Goal: Information Seeking & Learning: Check status

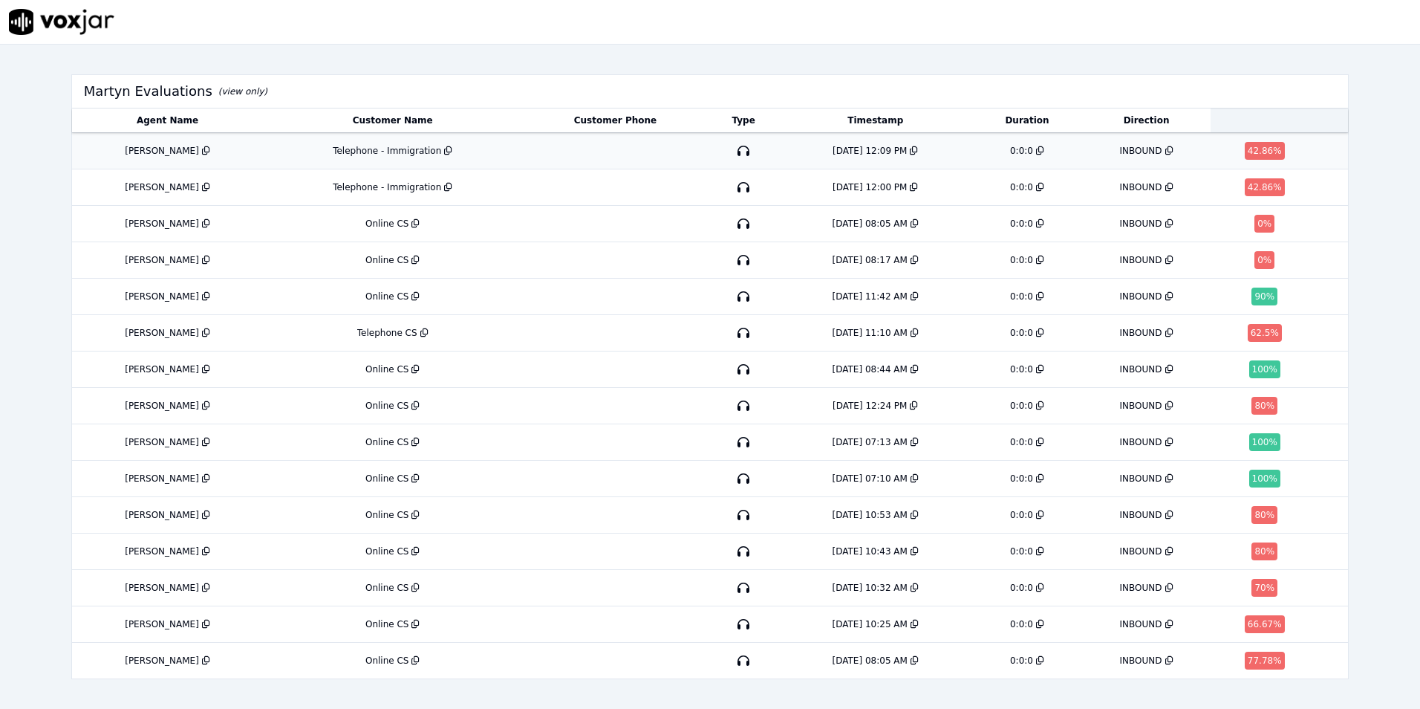
click at [389, 151] on div "Telephone - Immigration" at bounding box center [387, 151] width 108 height 12
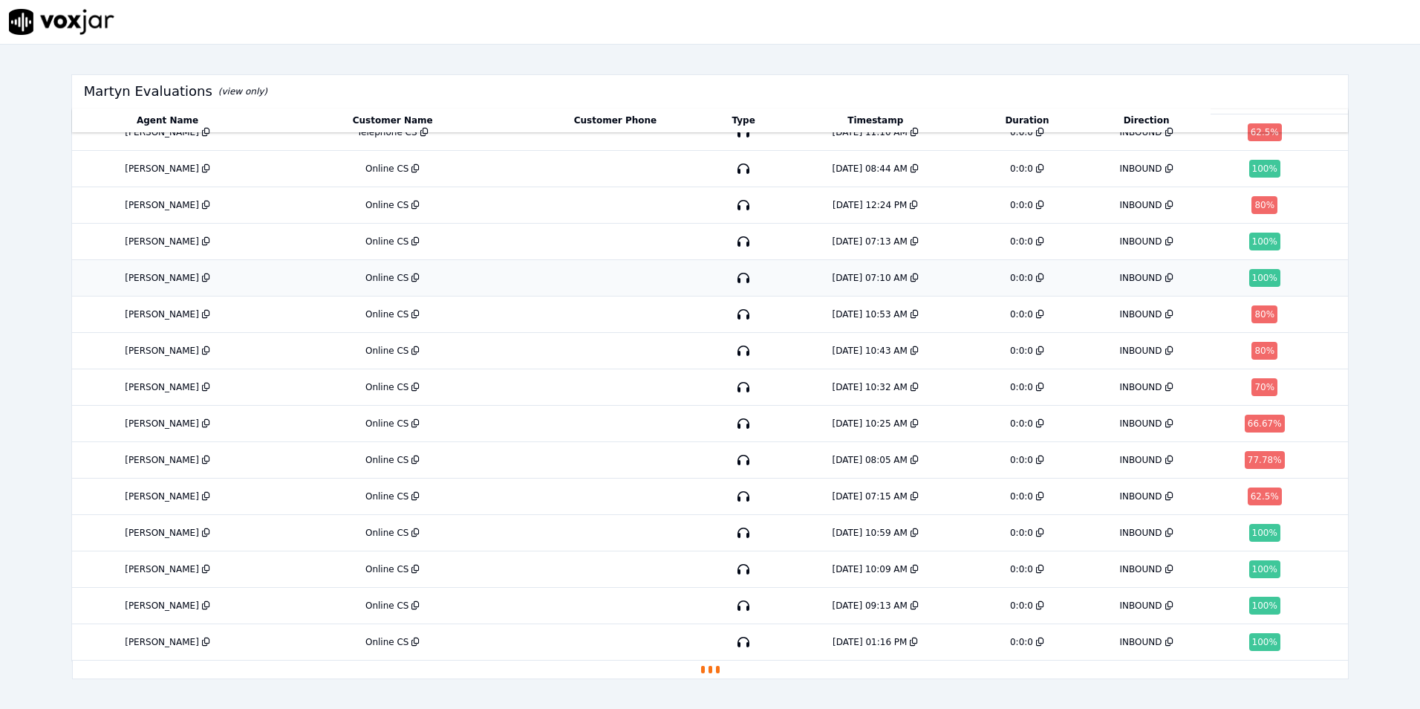
scroll to position [234, 0]
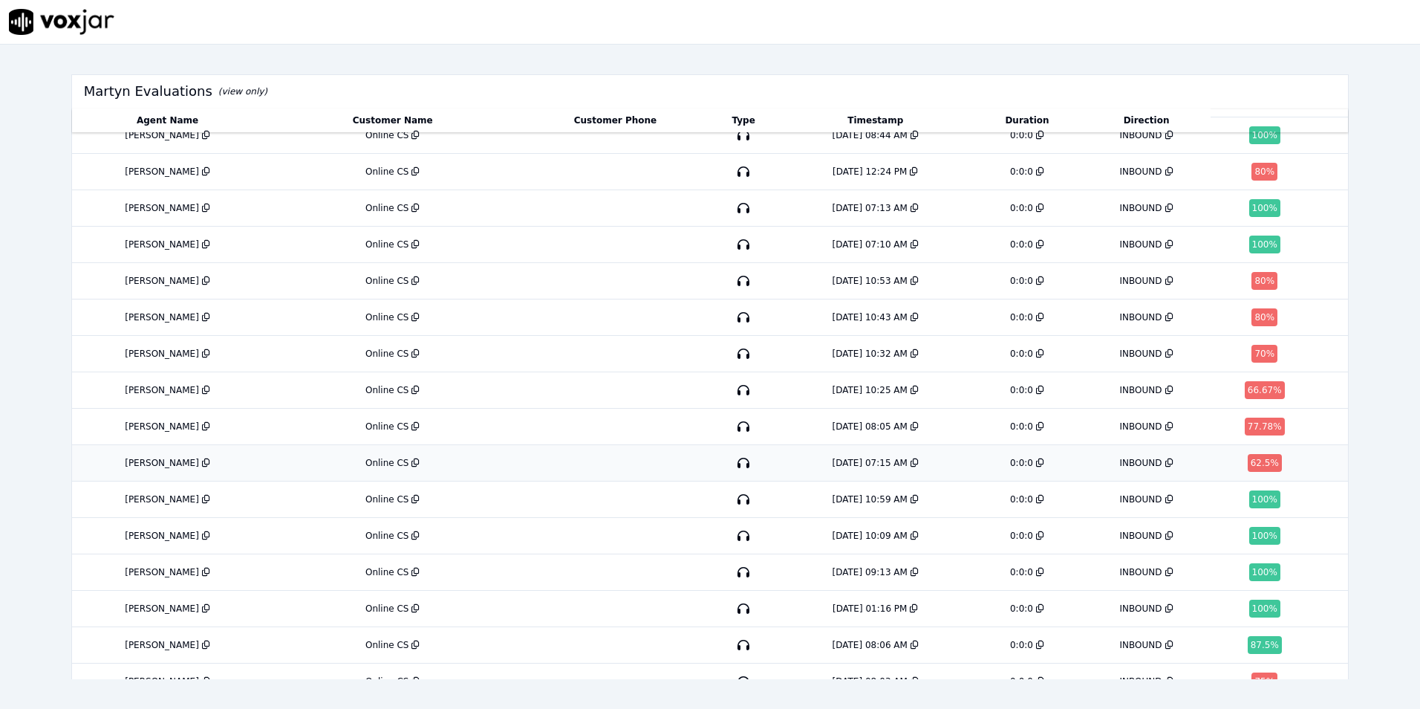
click at [367, 461] on div "Online CS" at bounding box center [387, 463] width 44 height 12
click at [151, 282] on div "[PERSON_NAME]" at bounding box center [162, 281] width 74 height 12
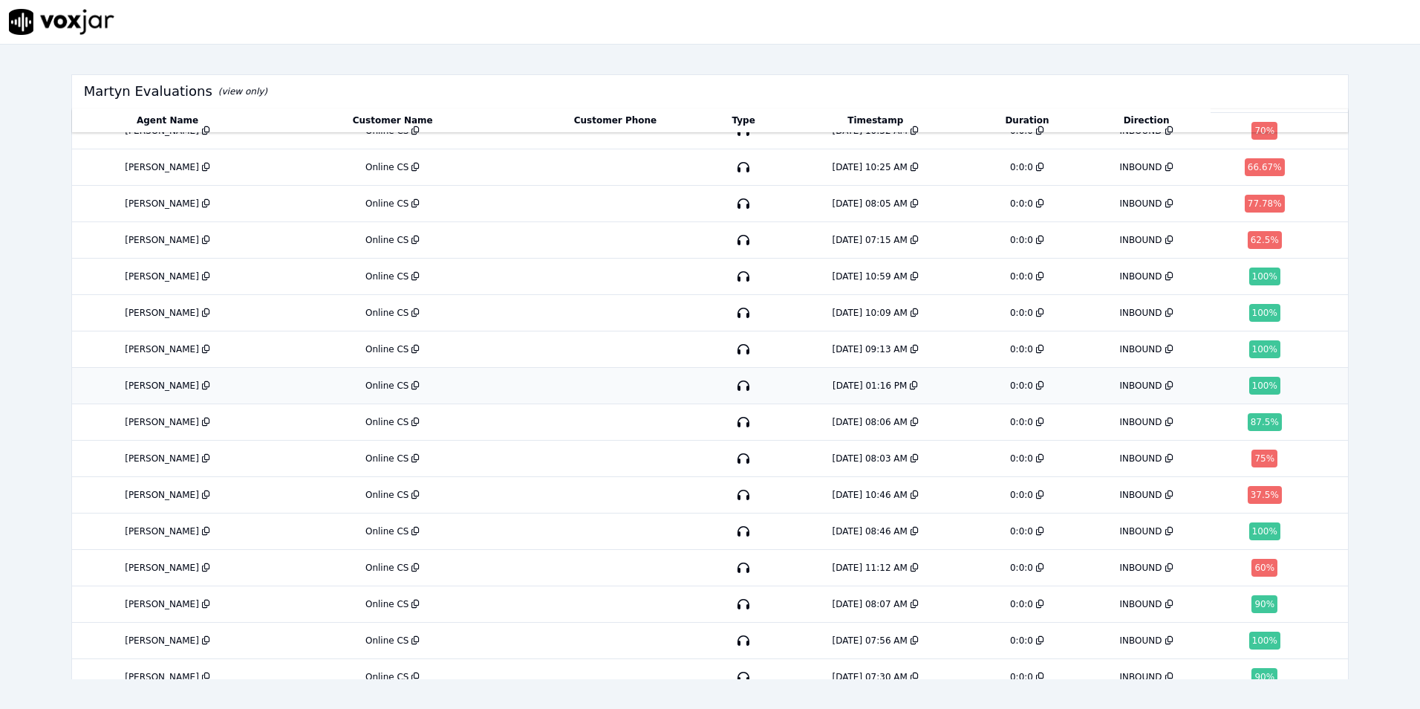
scroll to position [531, 0]
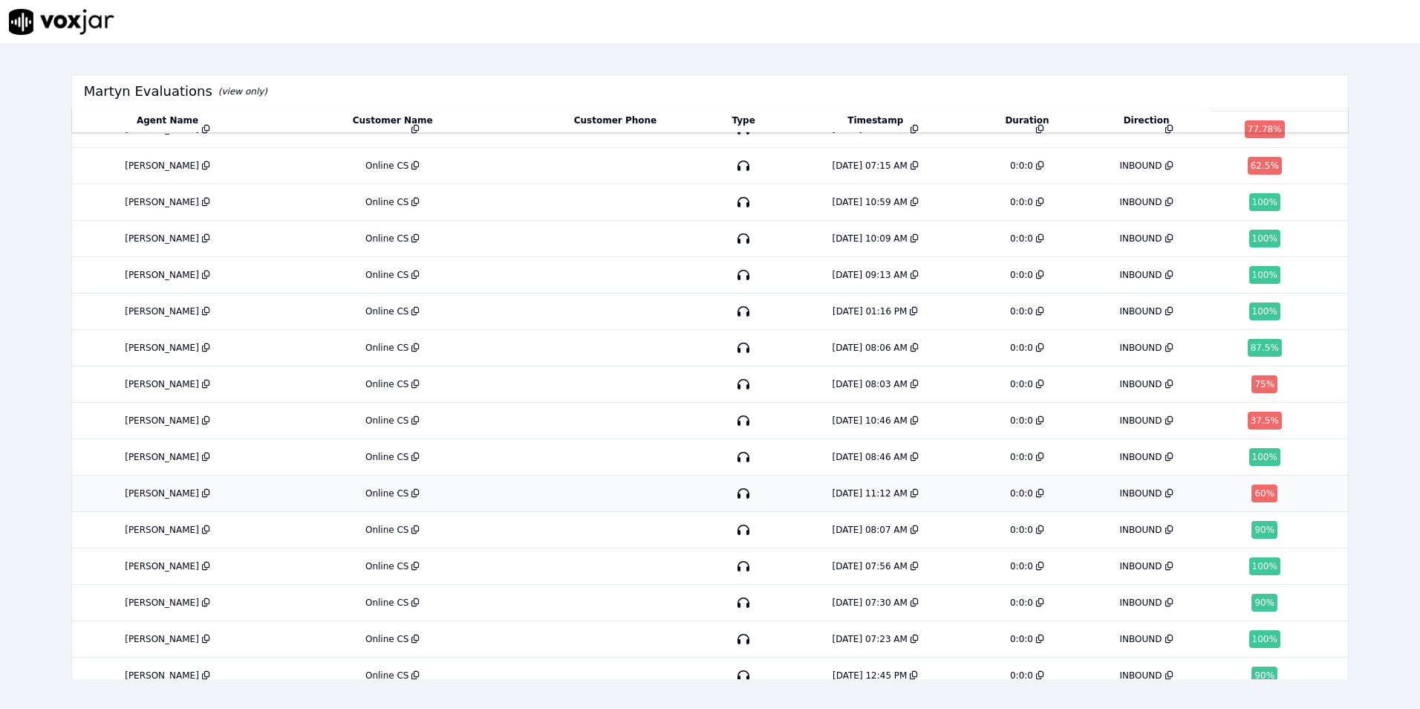
click at [368, 493] on div "Online CS" at bounding box center [387, 493] width 44 height 12
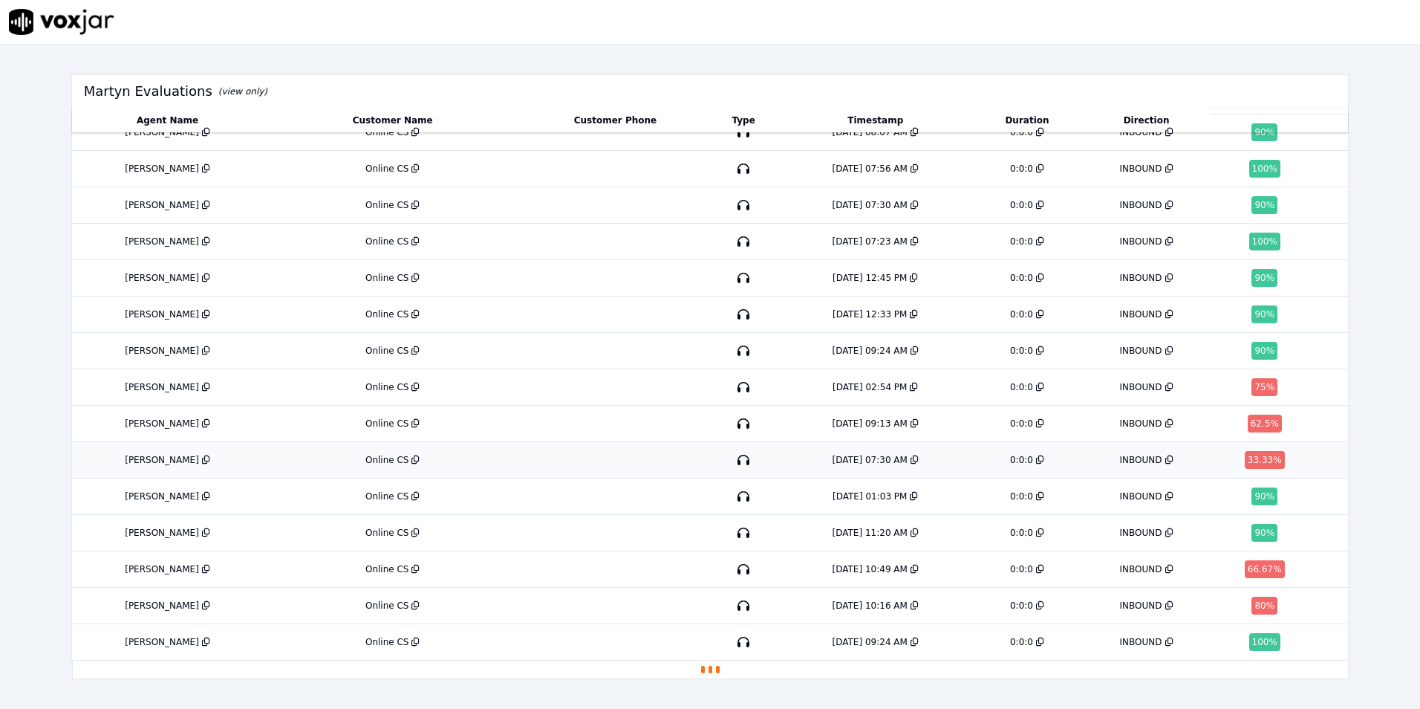
scroll to position [944, 0]
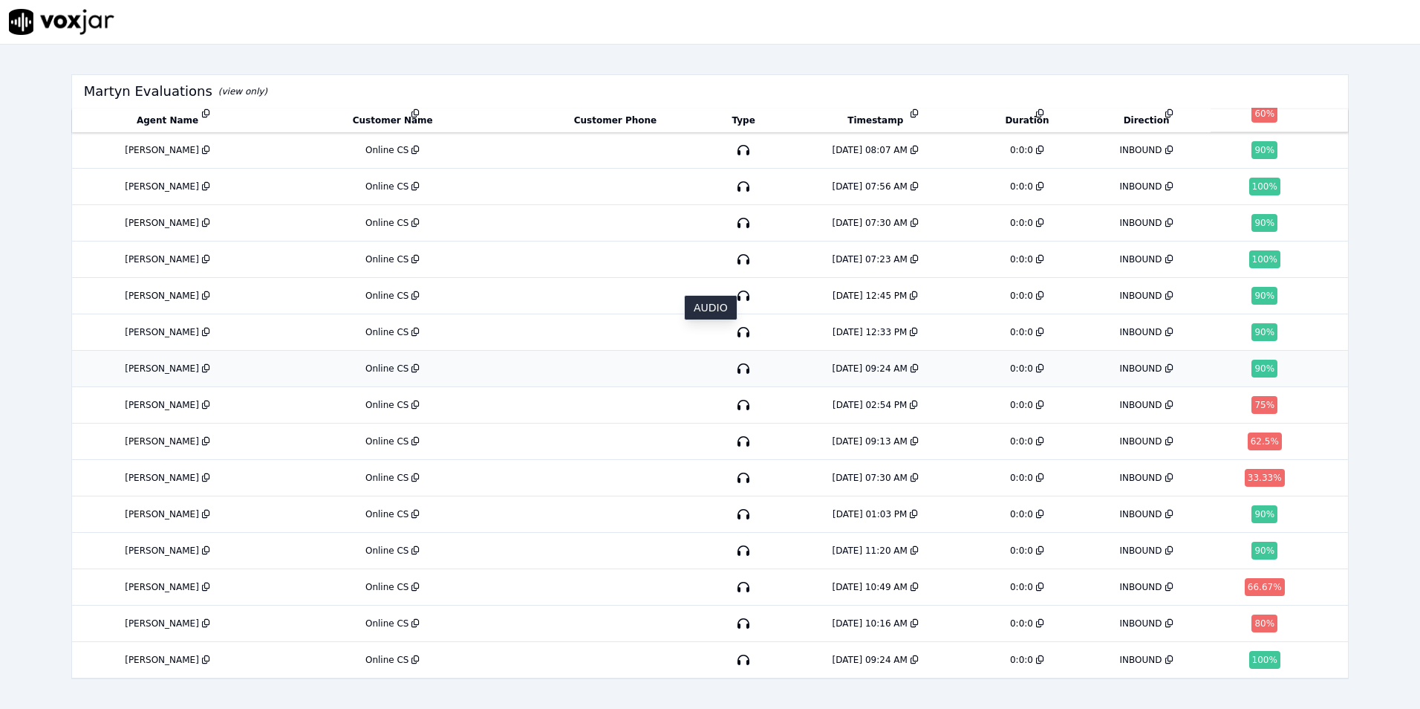
click at [732, 357] on icon "button" at bounding box center [744, 369] width 24 height 24
click at [841, 435] on div "5/27/25 09:13 AM" at bounding box center [870, 441] width 75 height 12
click at [838, 617] on div "5/19/25 10:16 AM" at bounding box center [870, 623] width 75 height 12
click at [845, 472] on div "[DATE] 07:30 AM" at bounding box center [870, 478] width 75 height 12
click at [833, 617] on div "[DATE] 10:16 AM" at bounding box center [870, 623] width 75 height 12
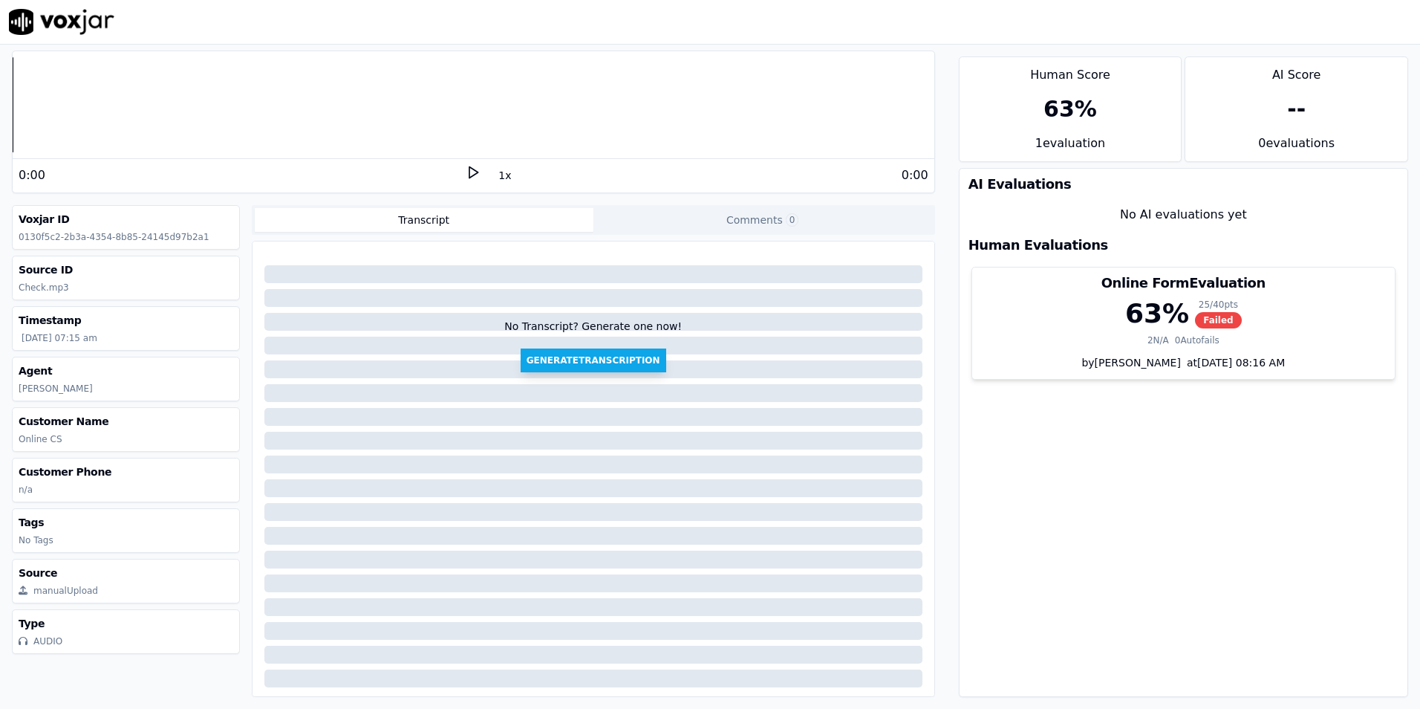
click at [598, 362] on button "Generate Transcription" at bounding box center [594, 360] width 146 height 24
click at [380, 217] on button "Transcript" at bounding box center [424, 220] width 339 height 24
click at [414, 220] on button "Transcript" at bounding box center [424, 220] width 339 height 24
click at [484, 222] on button "Transcript" at bounding box center [424, 220] width 339 height 24
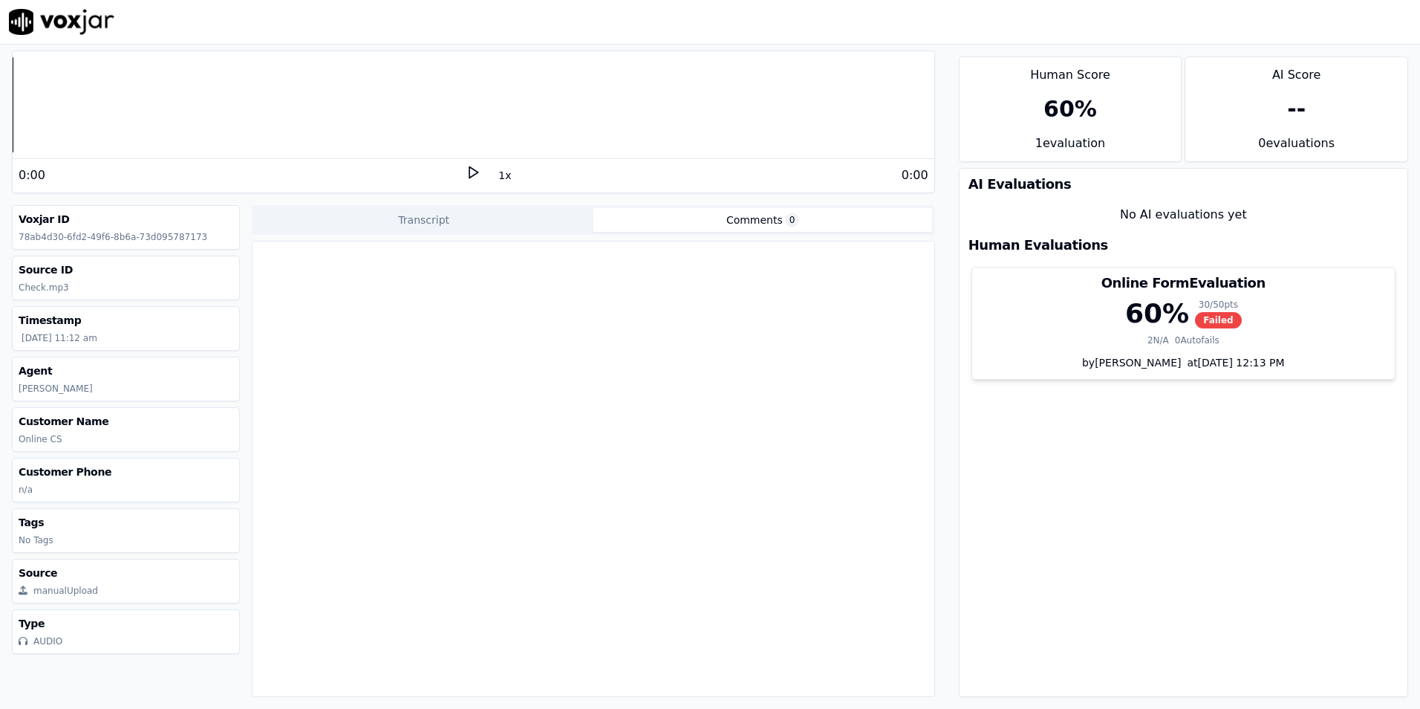
click at [677, 210] on button "Comments 0" at bounding box center [763, 220] width 339 height 24
click at [440, 217] on button "Transcript" at bounding box center [424, 220] width 339 height 24
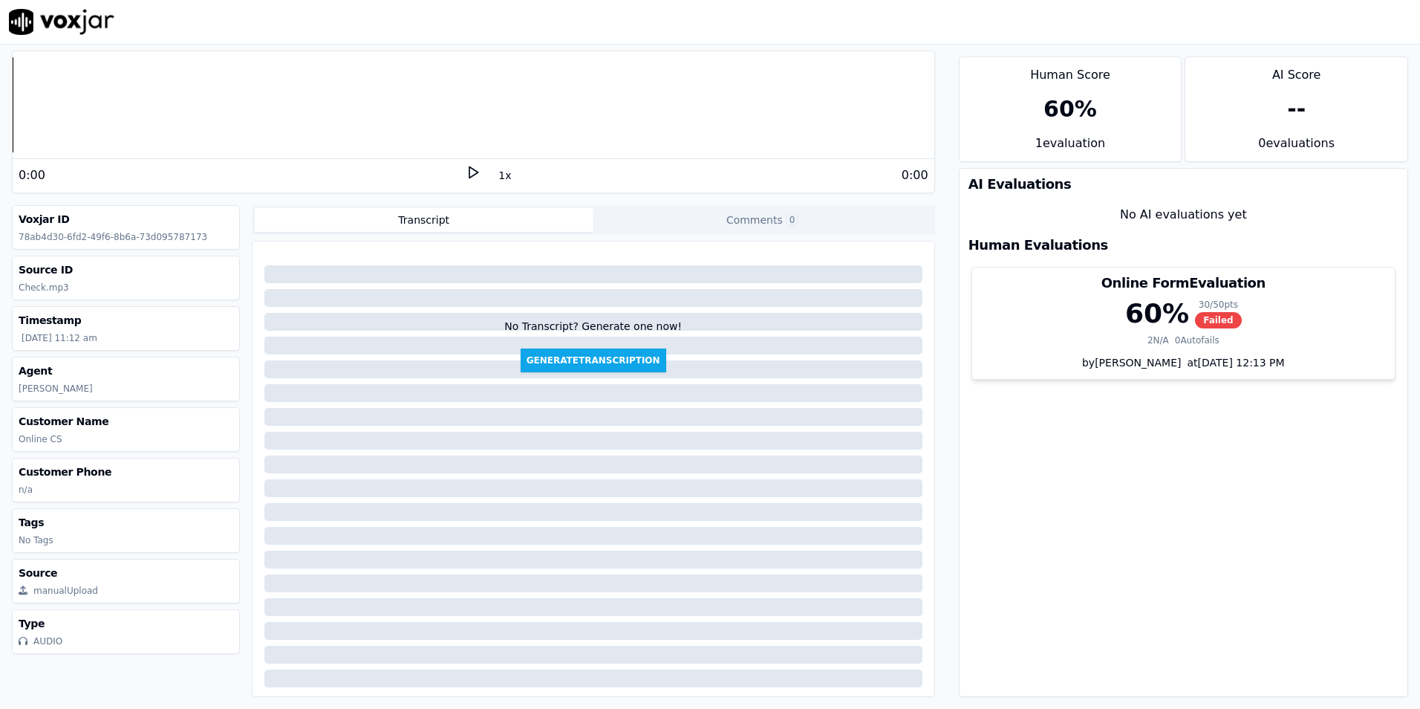
click at [469, 170] on polygon at bounding box center [473, 172] width 9 height 11
click at [469, 168] on polygon at bounding box center [473, 172] width 9 height 11
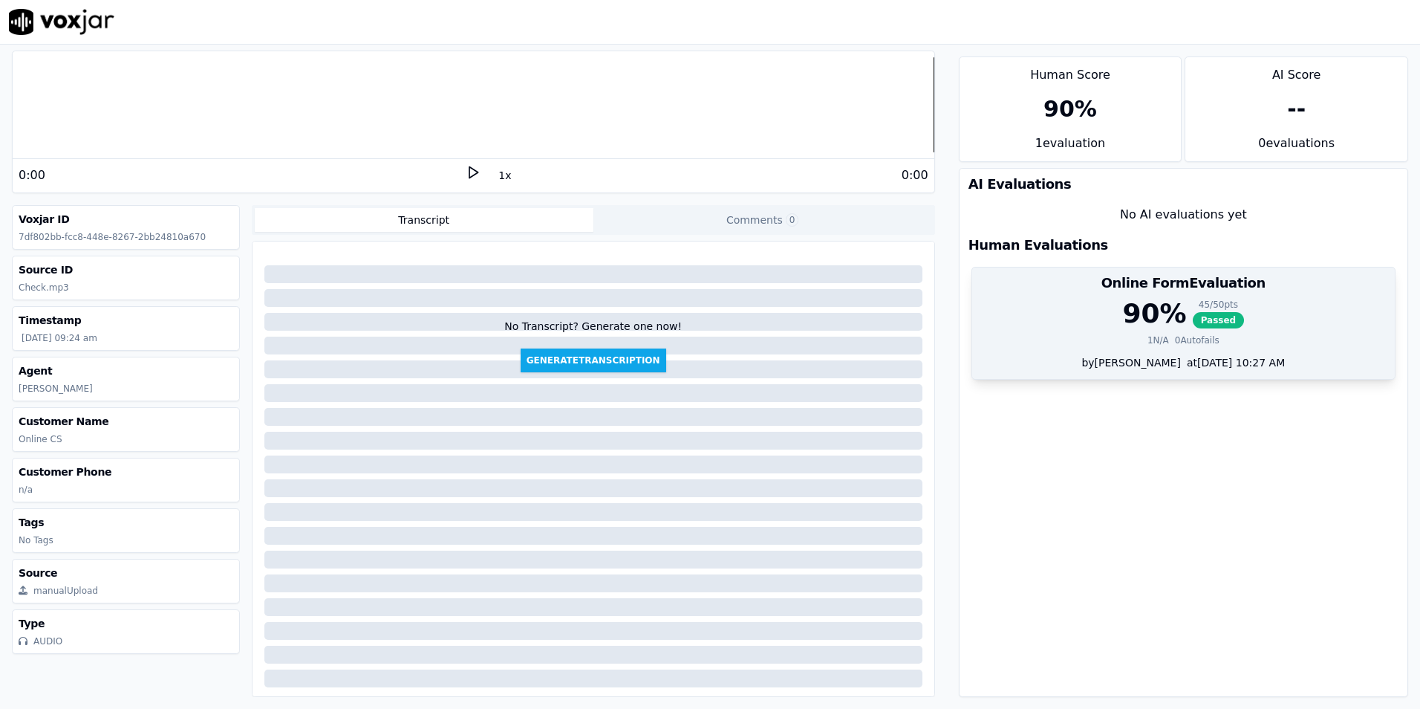
click at [1057, 331] on div "90 % 45 / 50 pts Passed 1 N/A 0 Autofails" at bounding box center [1183, 327] width 423 height 56
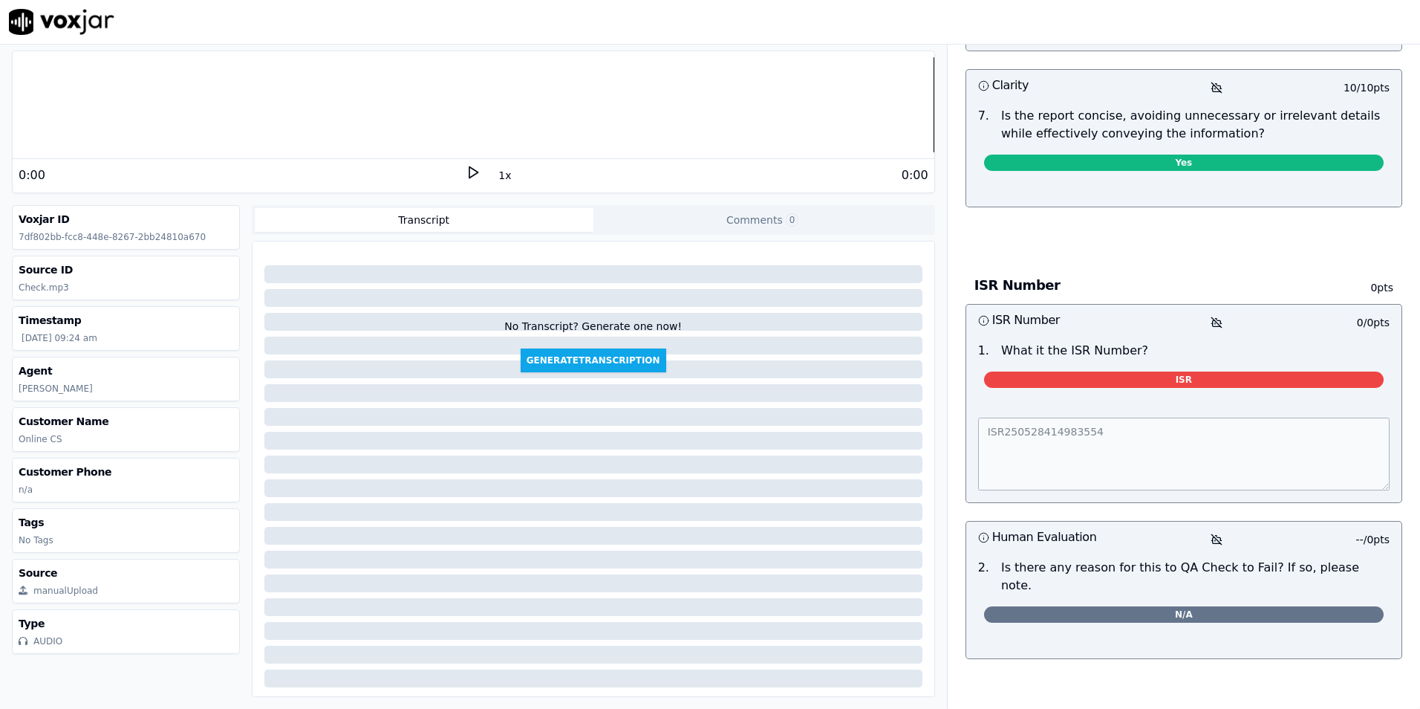
scroll to position [1226, 0]
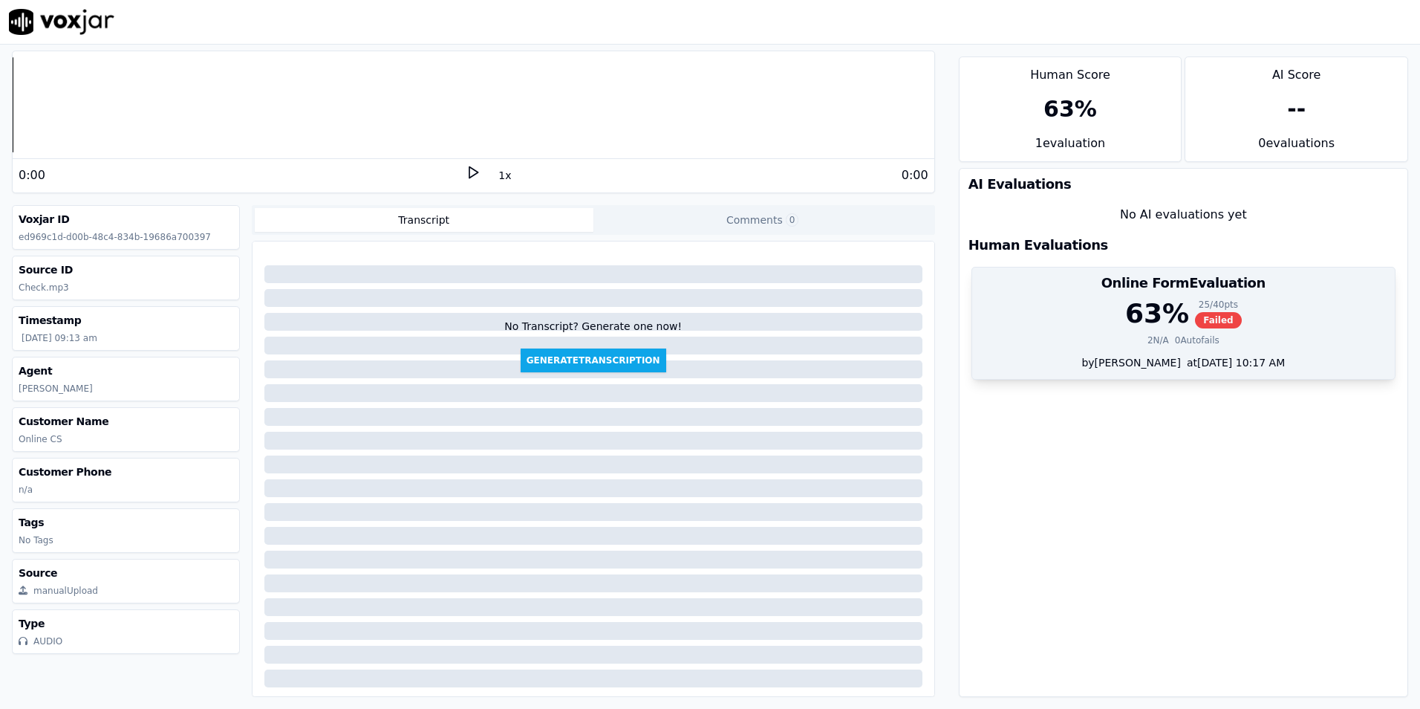
click at [1139, 316] on div "63 %" at bounding box center [1157, 314] width 64 height 30
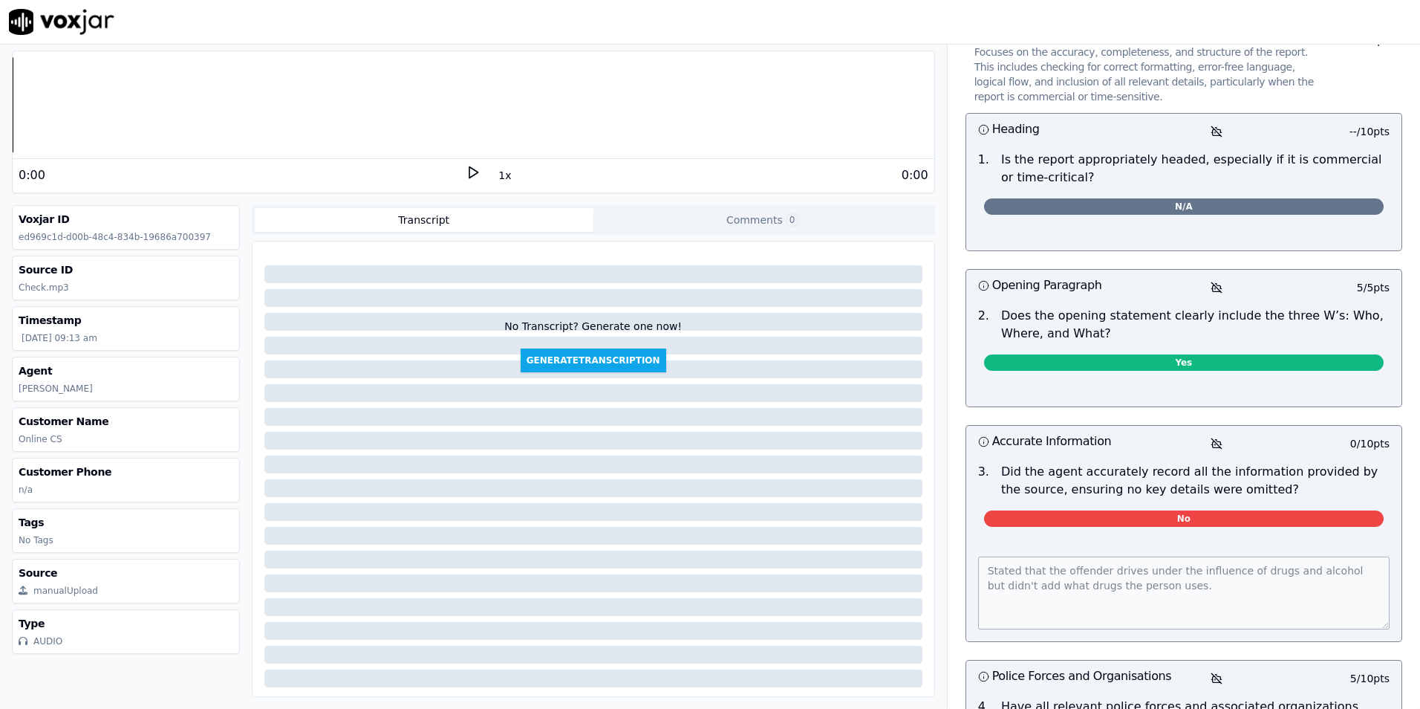
scroll to position [297, 0]
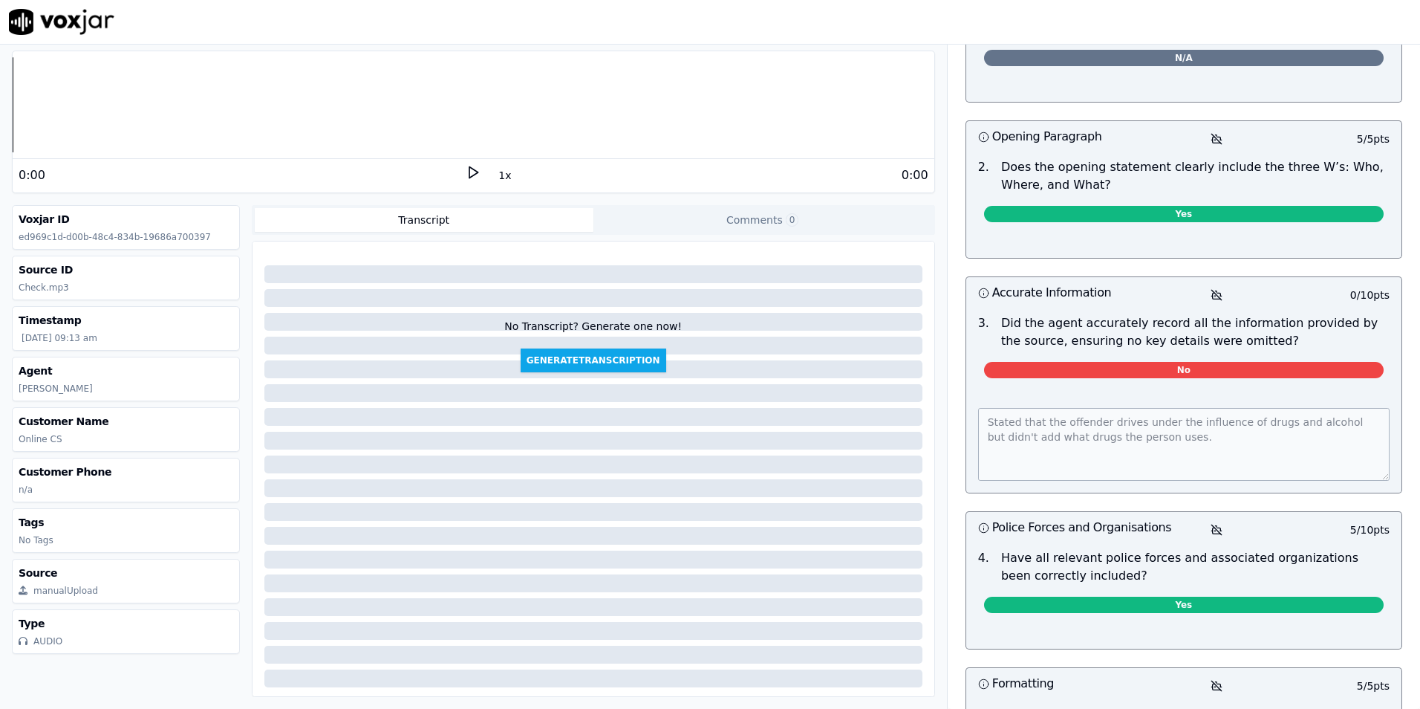
click at [1093, 366] on span "No" at bounding box center [1184, 370] width 400 height 16
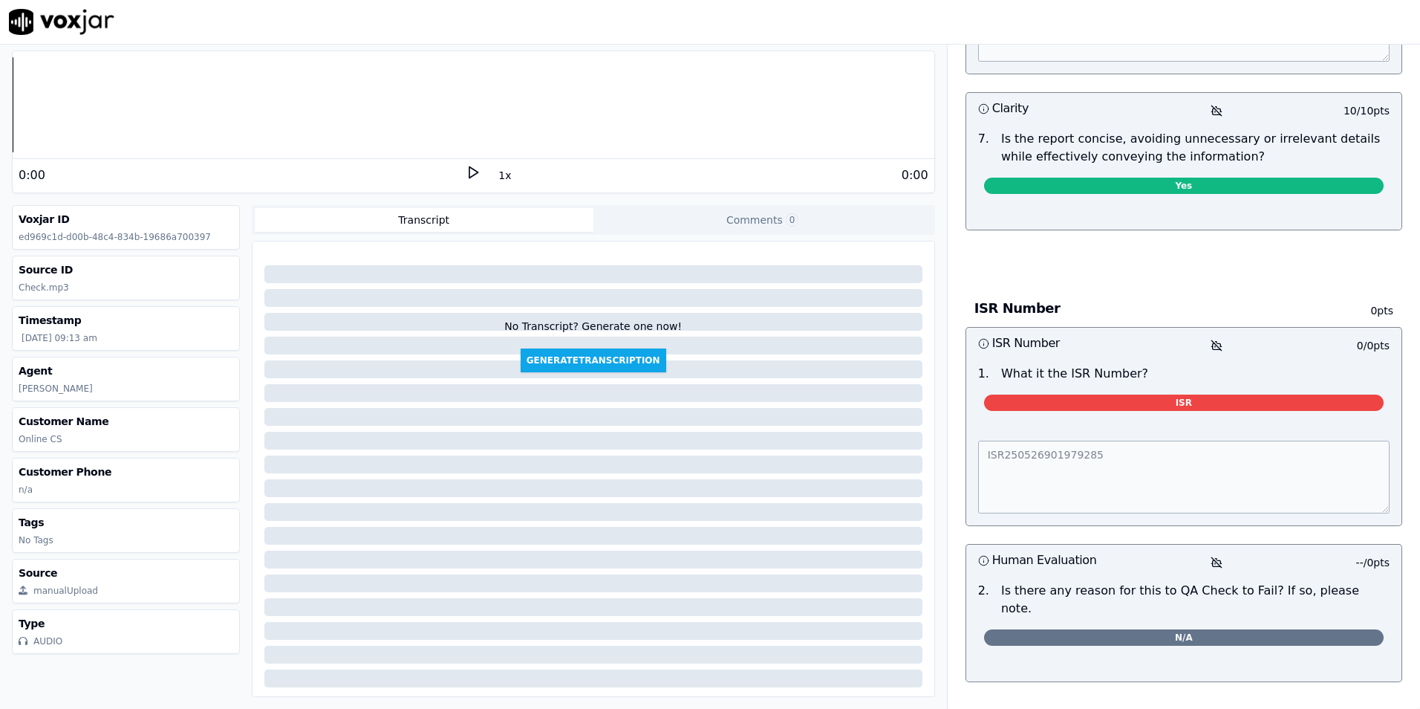
scroll to position [1305, 0]
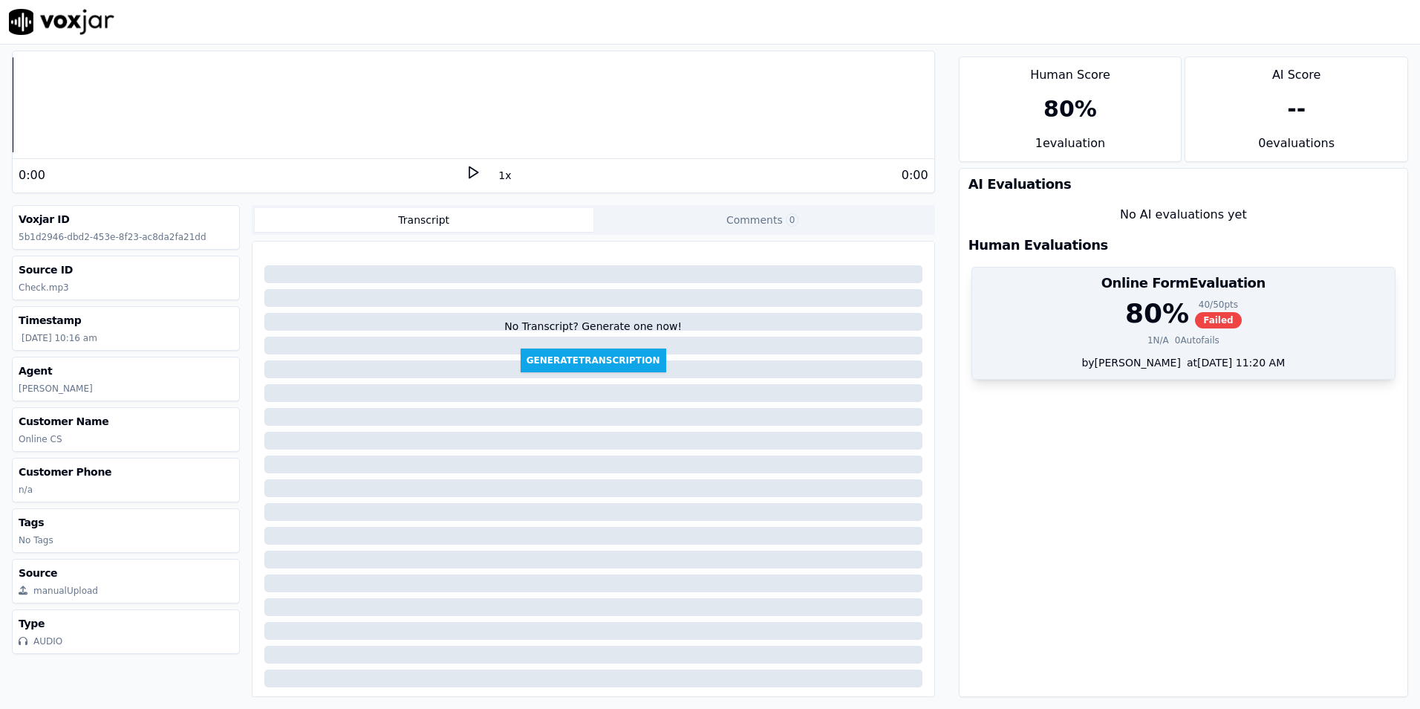
click at [1195, 314] on span "Failed" at bounding box center [1218, 320] width 47 height 16
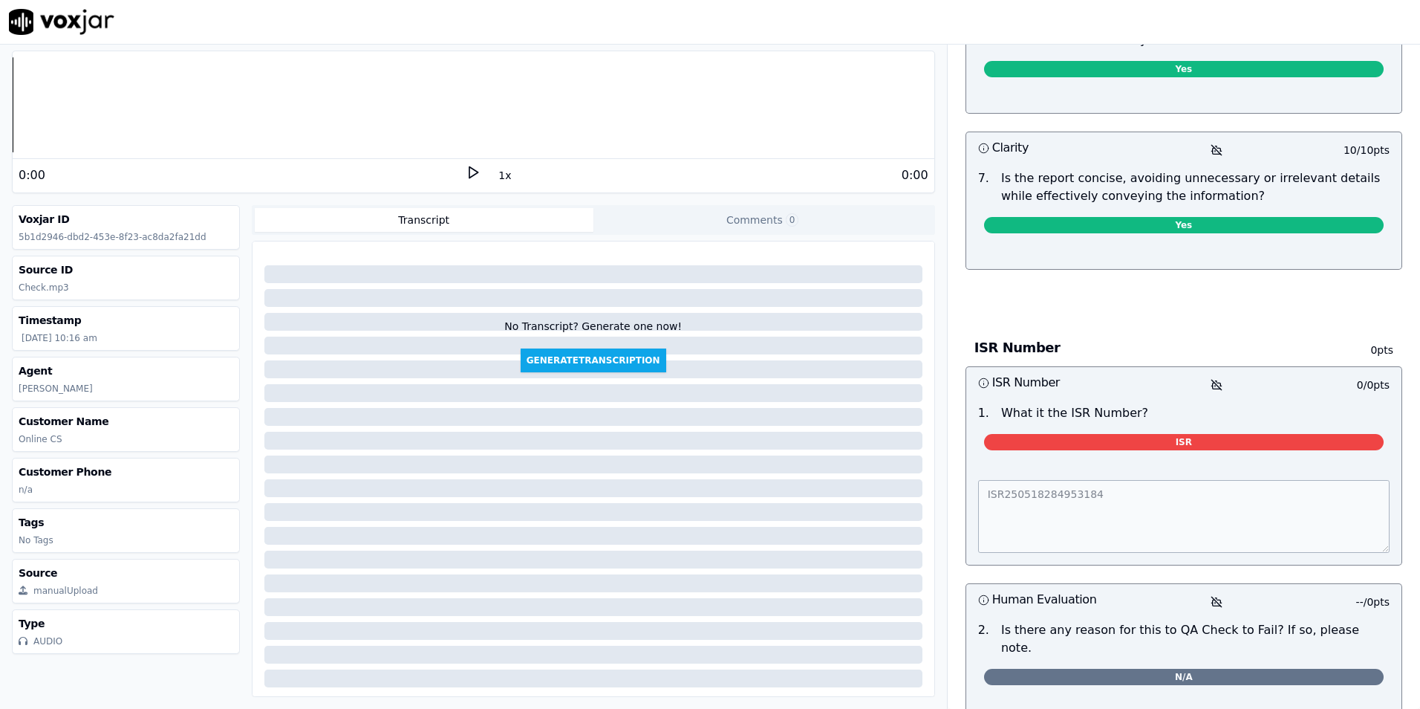
scroll to position [1305, 0]
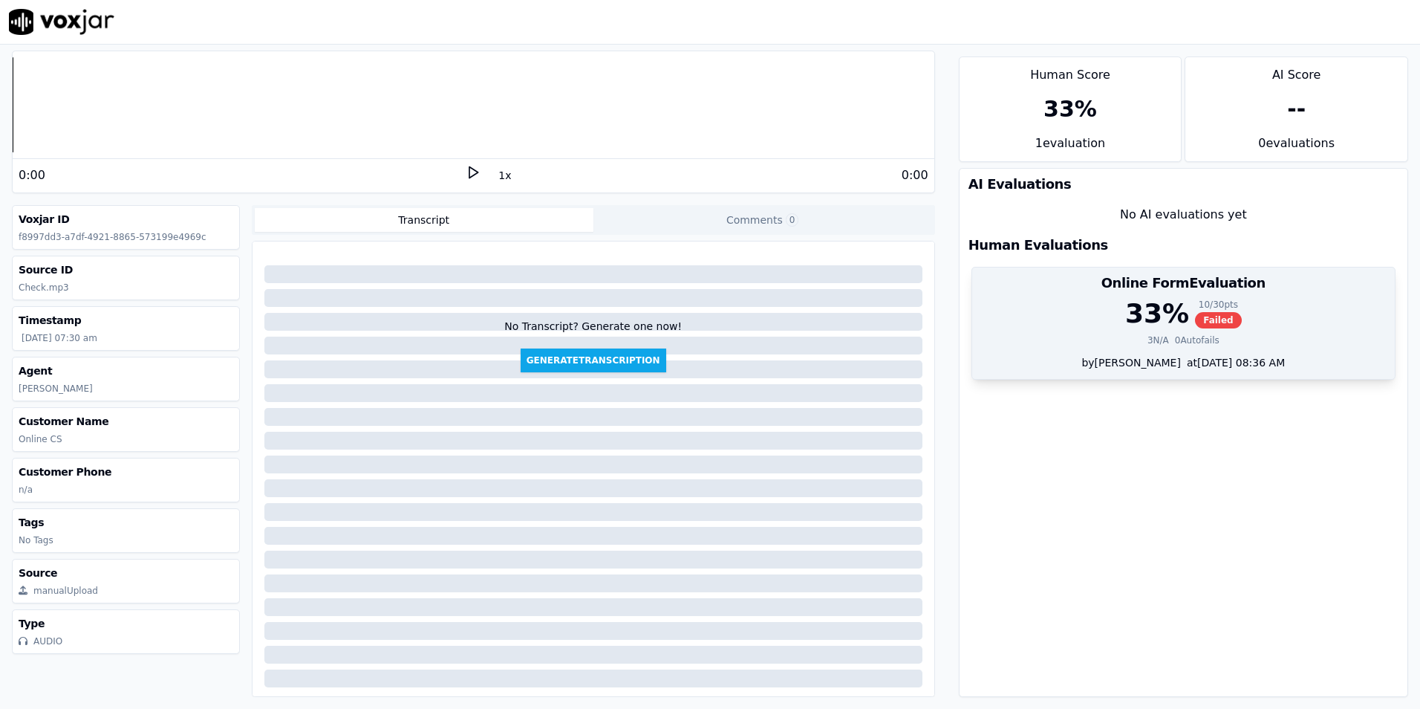
click at [1078, 322] on div "33 % 10 / 30 pts Failed" at bounding box center [1183, 314] width 405 height 30
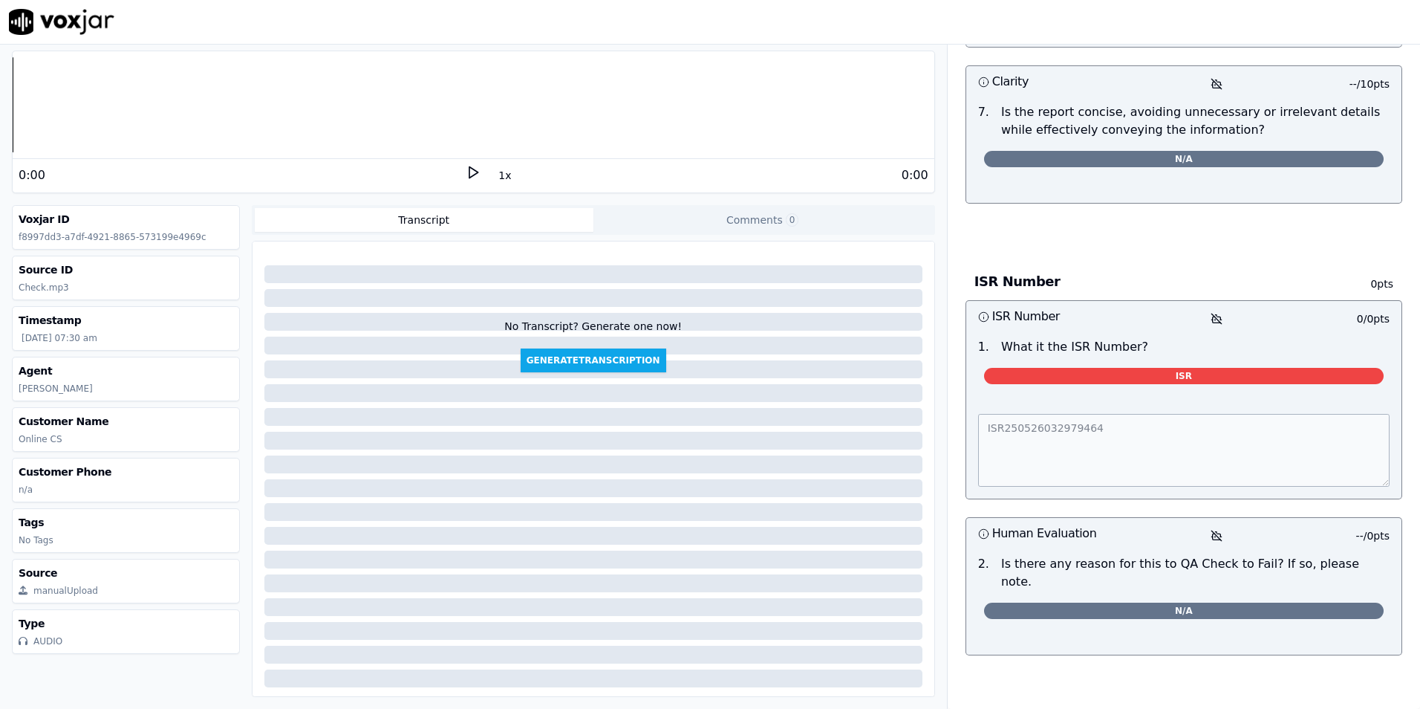
scroll to position [1384, 0]
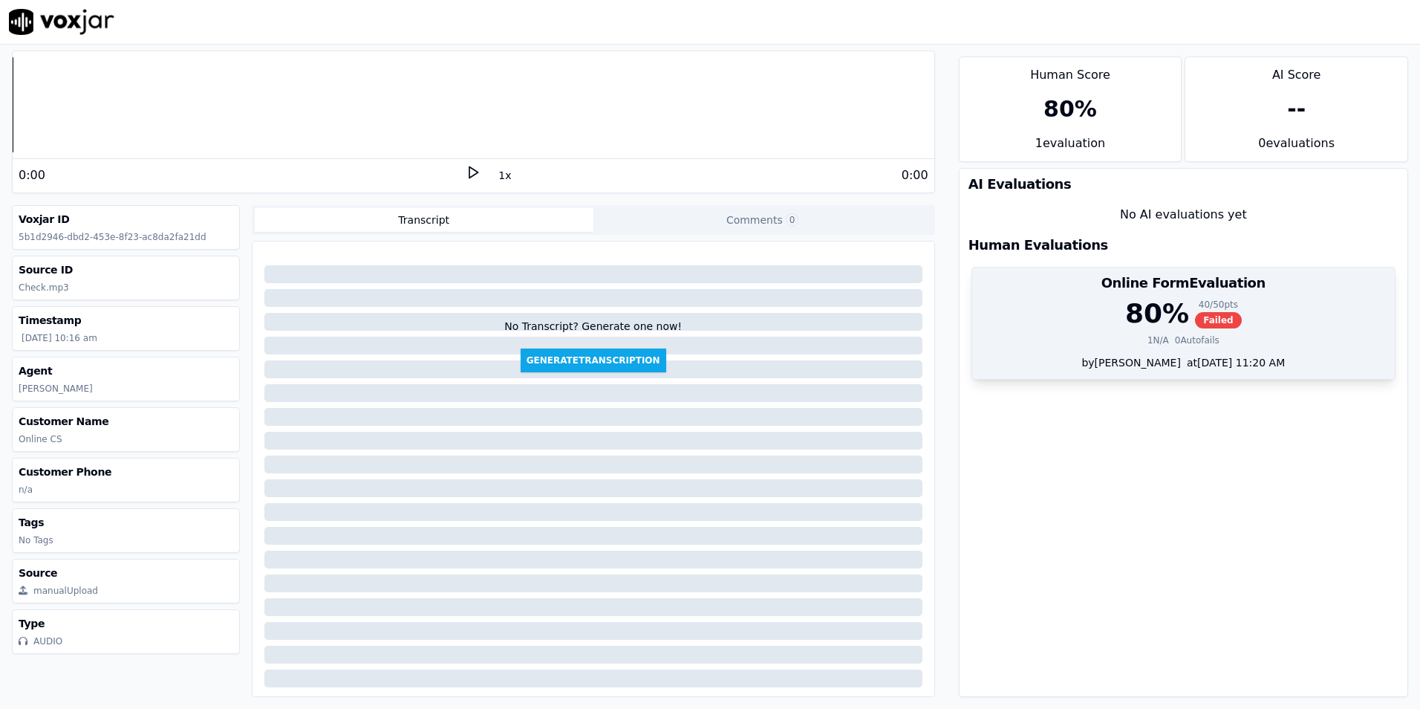
click at [1147, 324] on div "80 %" at bounding box center [1157, 314] width 64 height 30
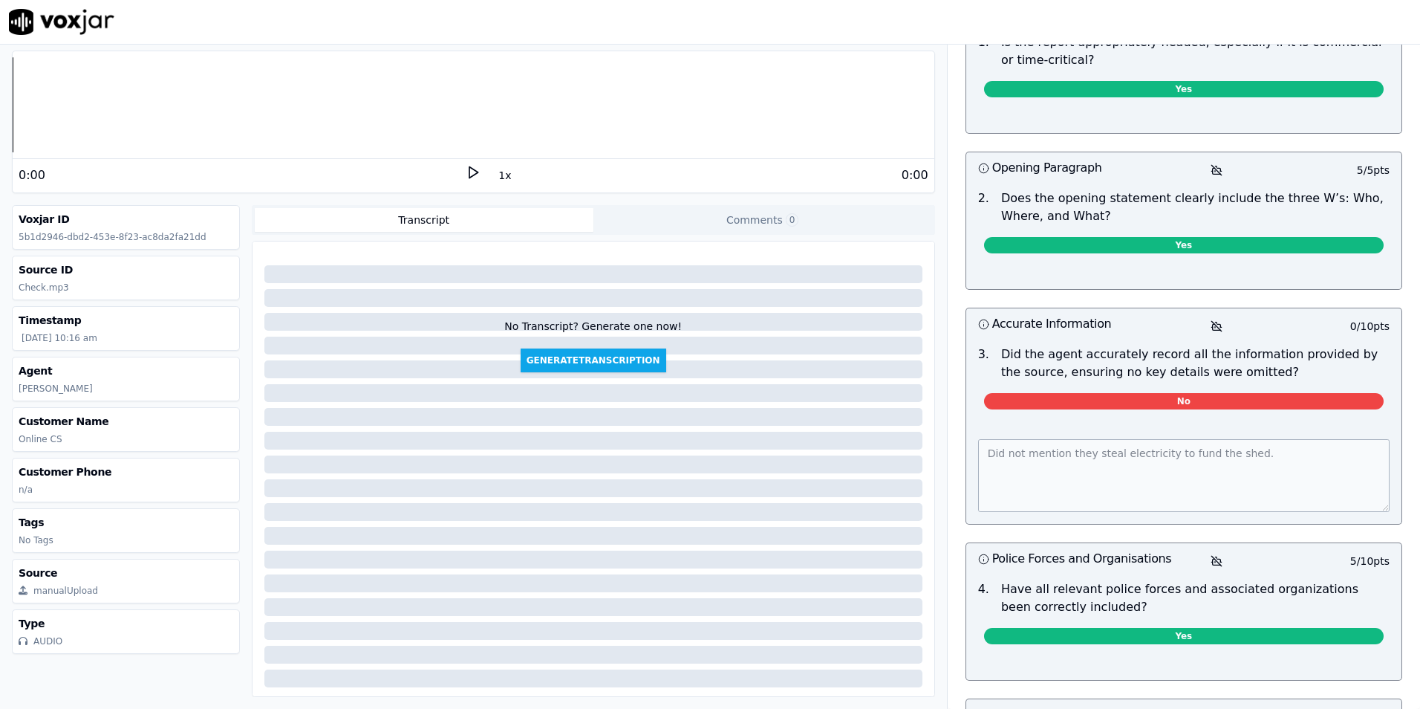
scroll to position [297, 0]
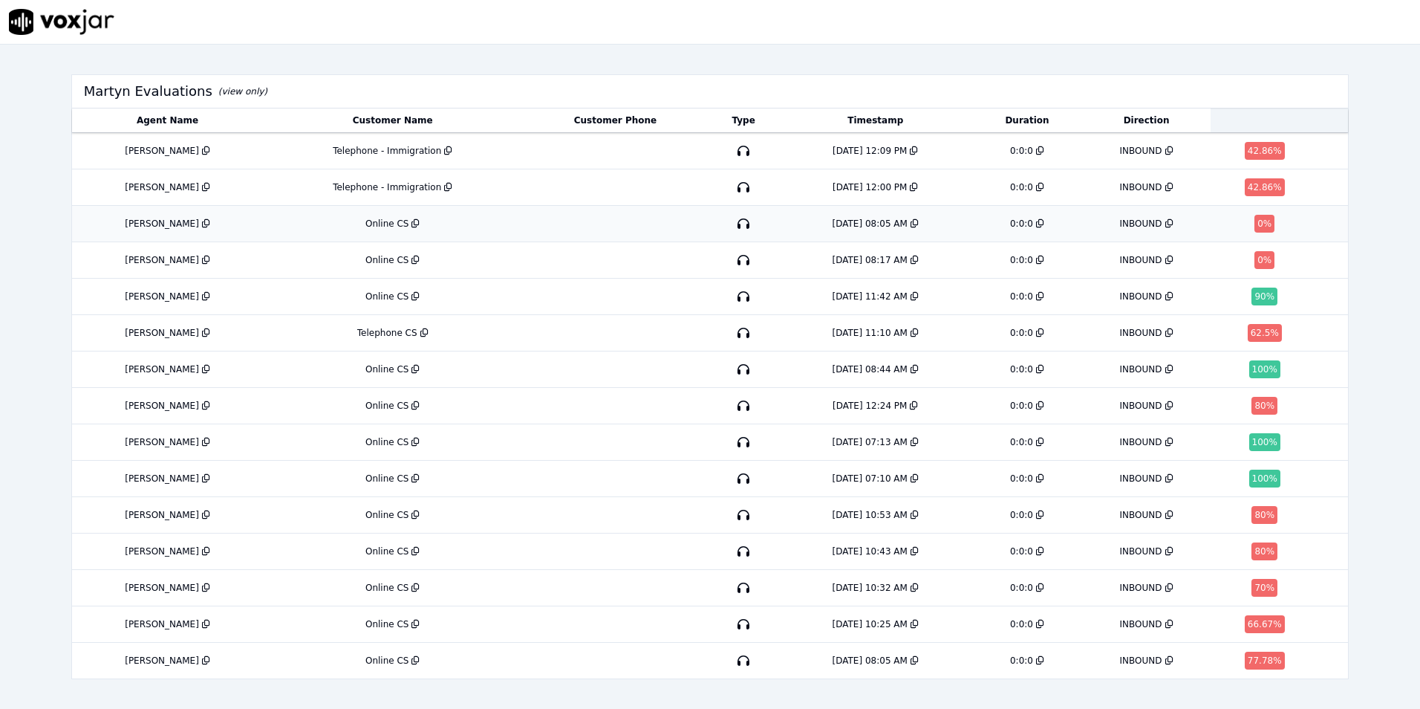
click at [840, 224] on div "[DATE] 08:05 AM" at bounding box center [870, 224] width 75 height 12
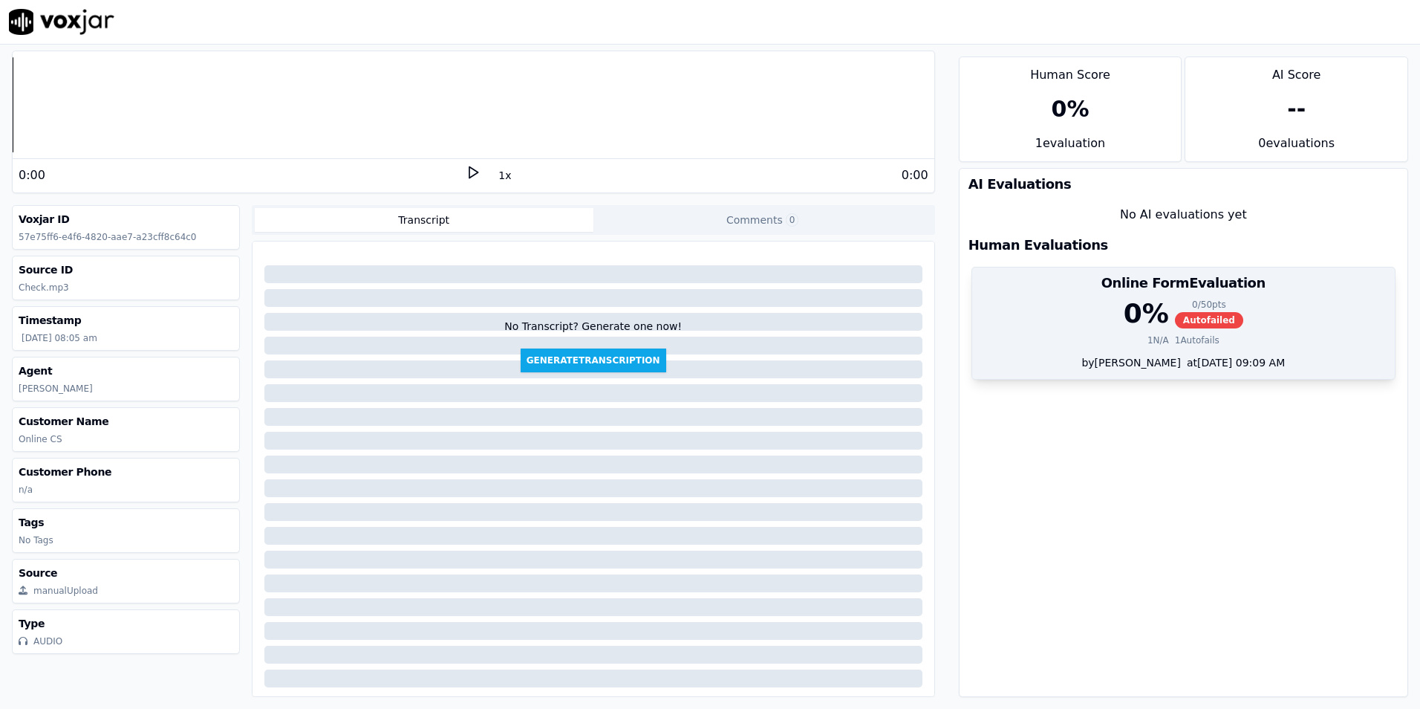
click at [1099, 313] on div "0 % 0 / 50 pts Autofailed" at bounding box center [1183, 314] width 405 height 30
